Goal: Task Accomplishment & Management: Complete application form

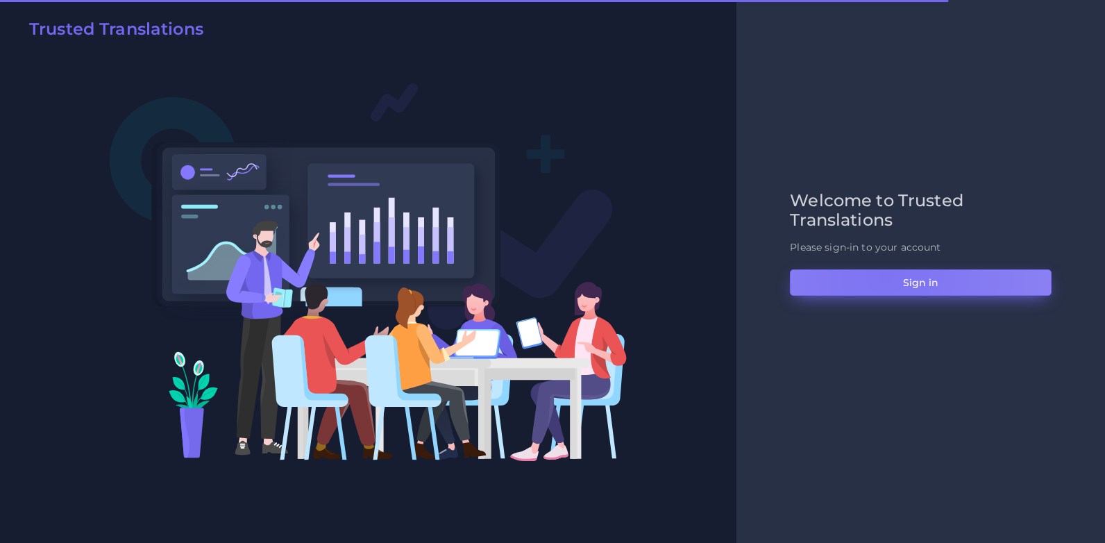
click at [886, 276] on button "Sign in" at bounding box center [921, 282] width 262 height 26
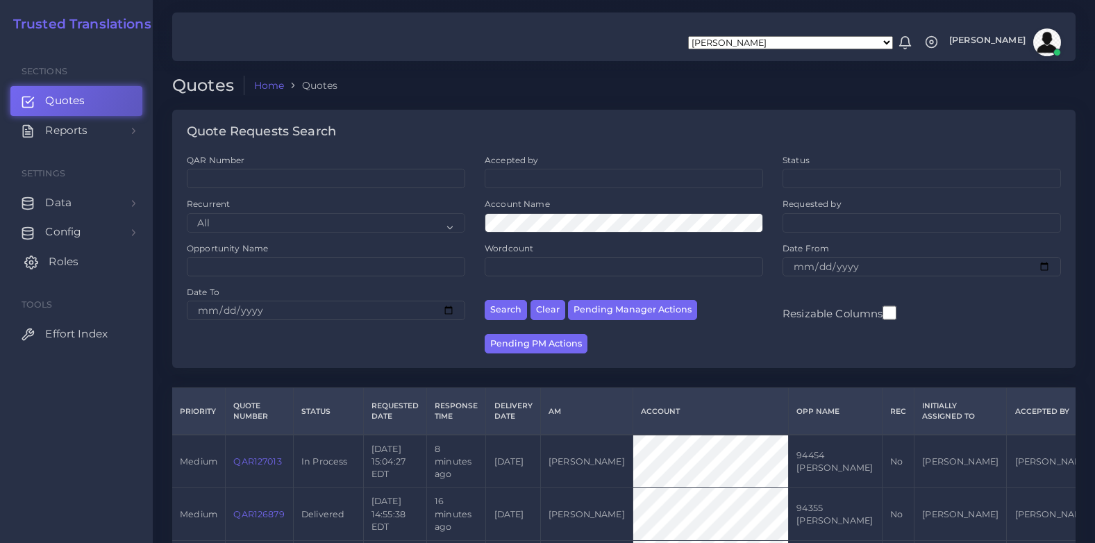
click at [51, 262] on span "Roles" at bounding box center [64, 261] width 30 height 15
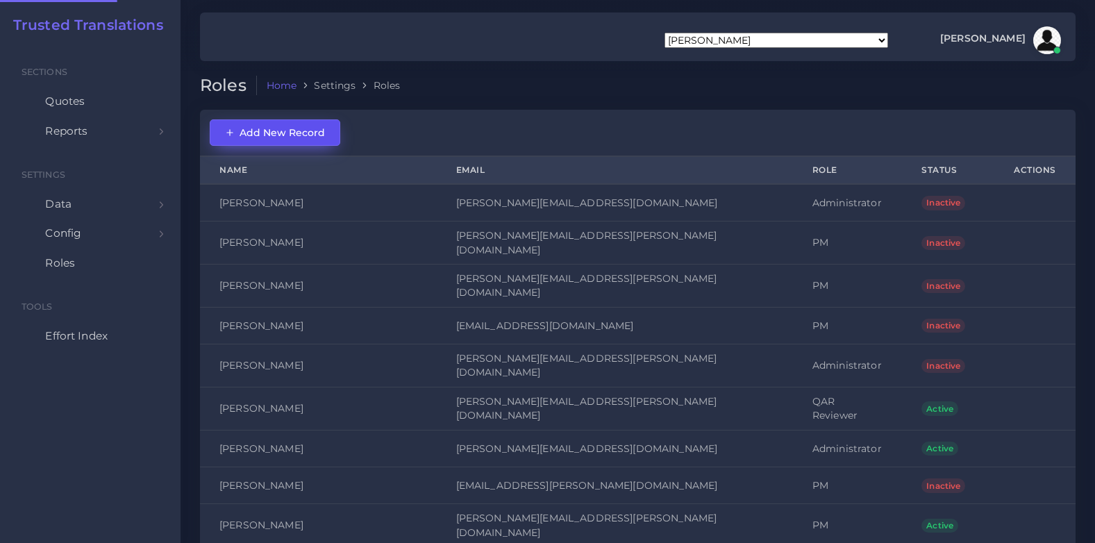
click at [271, 137] on span "Add New Record" at bounding box center [275, 132] width 100 height 12
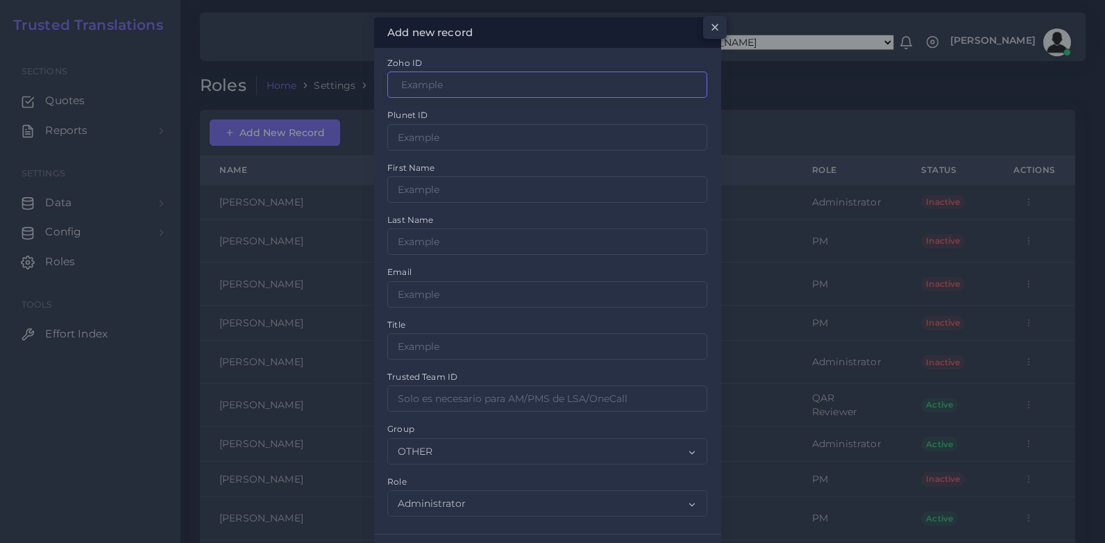
click at [432, 82] on input "Zoho ID" at bounding box center [547, 84] width 320 height 26
paste input "3000339000363277001"
type input "3000339000363277001"
click at [484, 133] on input "Zoho ID" at bounding box center [547, 137] width 320 height 26
click at [394, 183] on input "Zoho ID" at bounding box center [547, 189] width 320 height 26
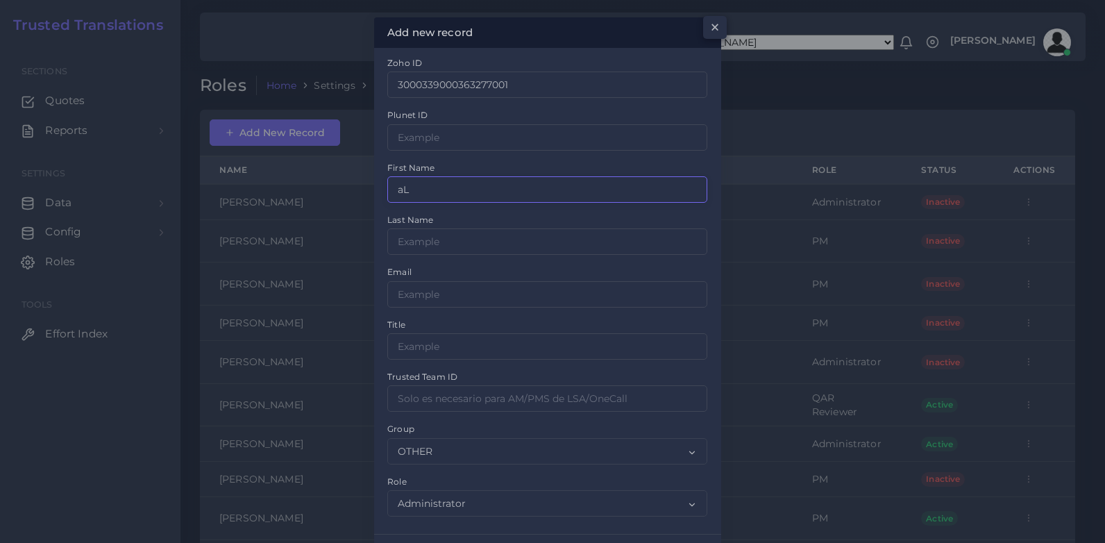
type input "a"
type input "[PERSON_NAME]"
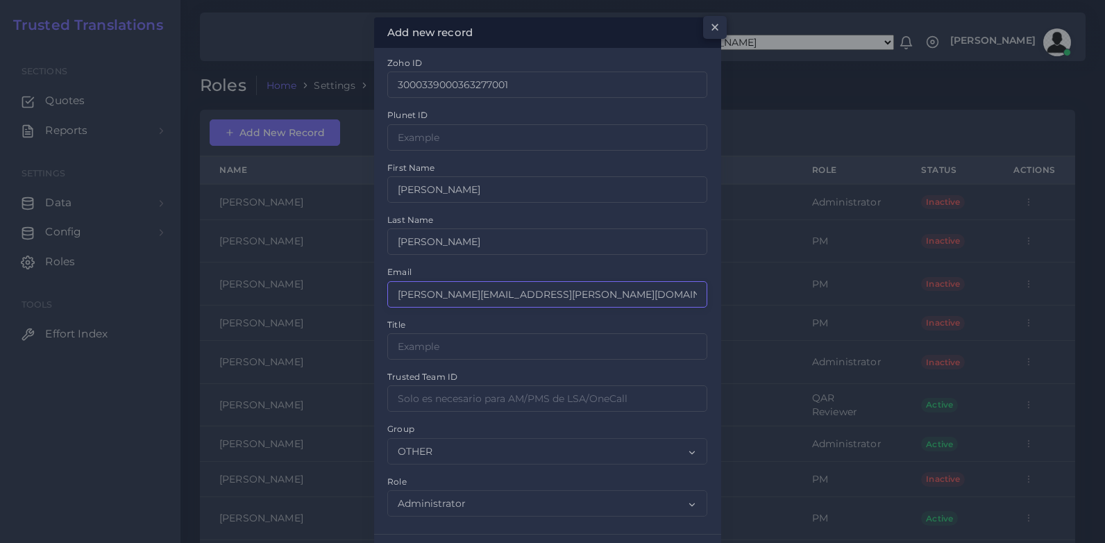
type input "[PERSON_NAME][EMAIL_ADDRESS][PERSON_NAME][DOMAIN_NAME]"
click at [478, 344] on input "Zoho ID" at bounding box center [547, 346] width 320 height 26
type input "AJF"
click at [526, 398] on input "Zoho ID" at bounding box center [547, 398] width 320 height 26
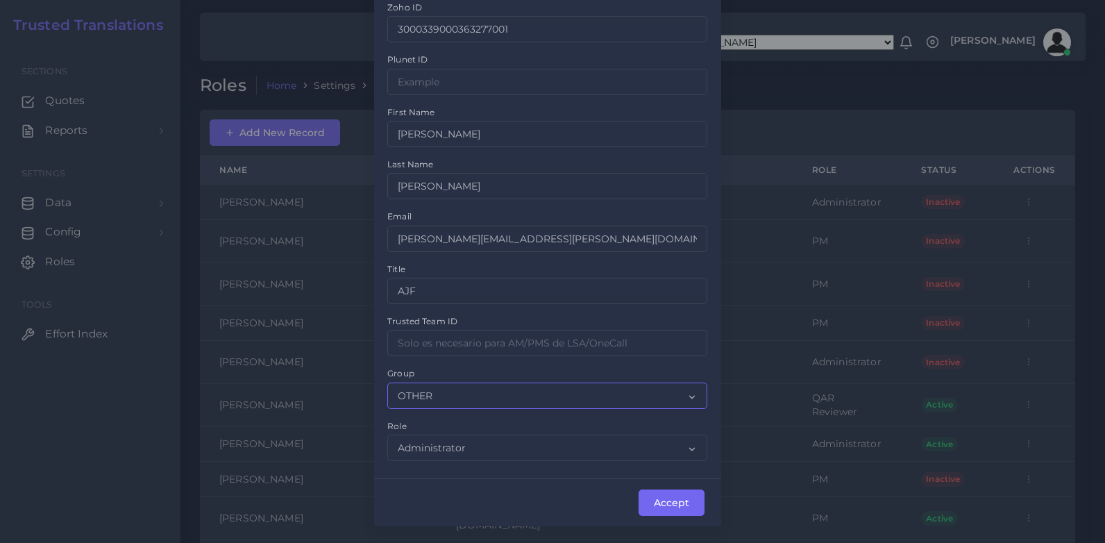
click at [687, 389] on select "OTHER ACQ CD CORE CERT" at bounding box center [547, 395] width 320 height 26
select select "CD"
click at [387, 382] on select "OTHER ACQ CD CORE CERT" at bounding box center [547, 395] width 320 height 26
click at [575, 445] on select "Administrator PM DTP Manager DTP Manager QAR Reviewer Sales" at bounding box center [547, 447] width 320 height 26
select select "7"
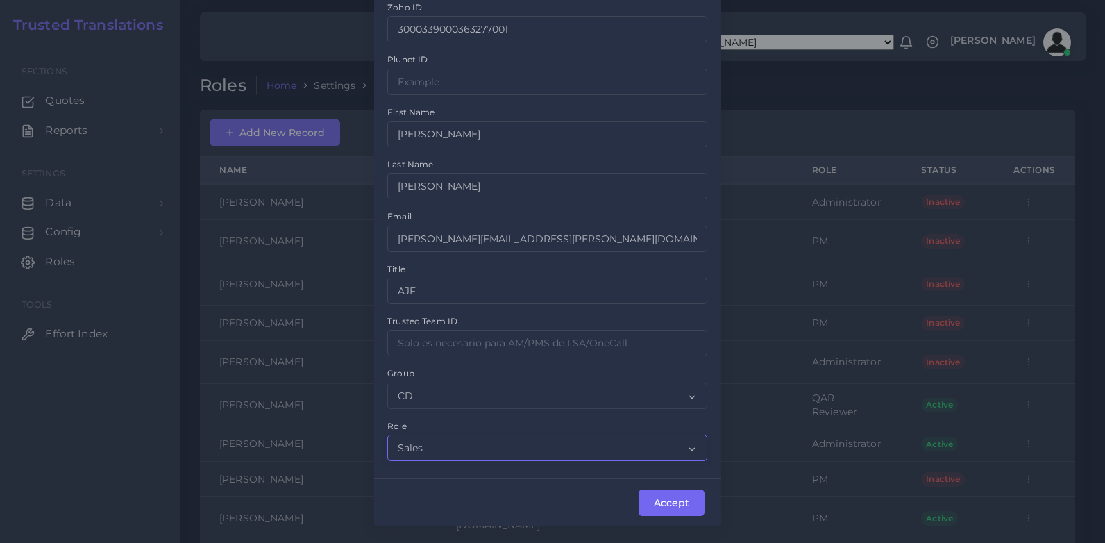
click at [387, 434] on select "Administrator PM DTP Manager DTP Manager QAR Reviewer Sales" at bounding box center [547, 447] width 320 height 26
click at [669, 496] on button "Accept" at bounding box center [672, 502] width 66 height 26
